Goal: Browse casually

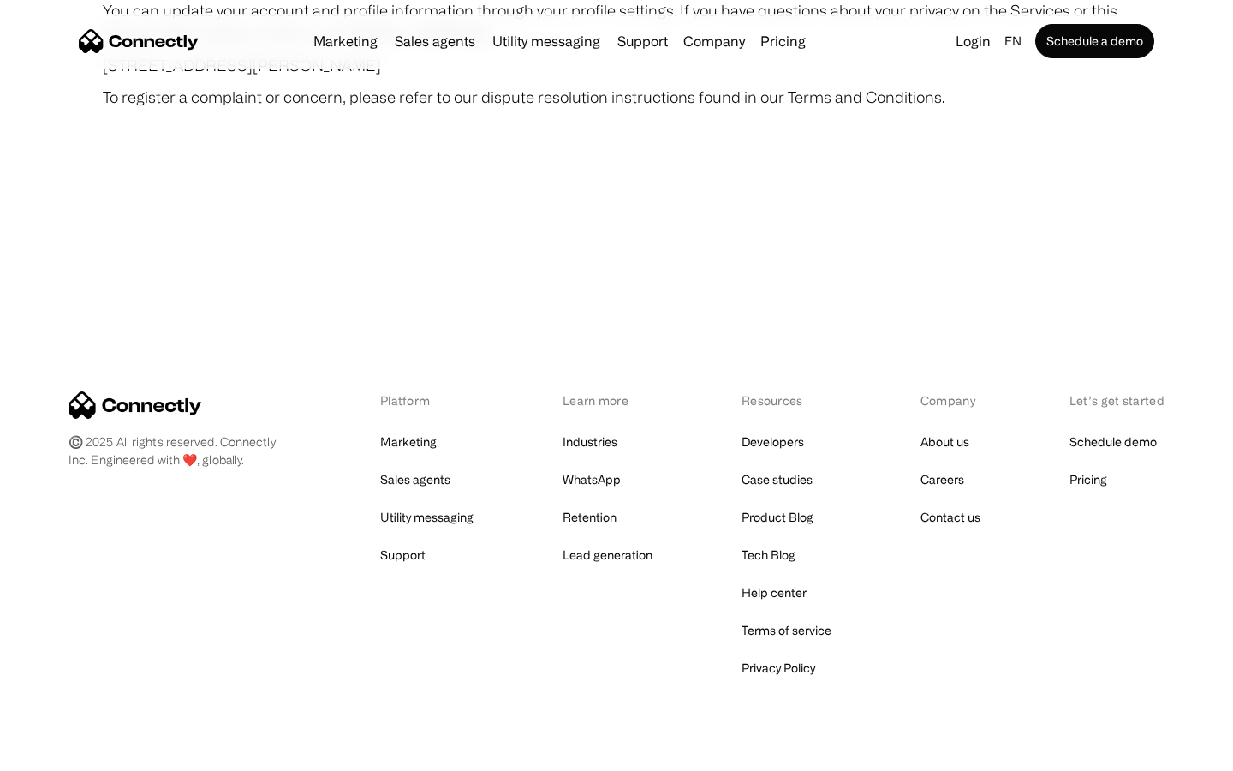
scroll to position [9971, 0]
